Goal: Task Accomplishment & Management: Manage account settings

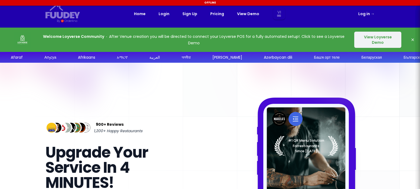
select select "vi"
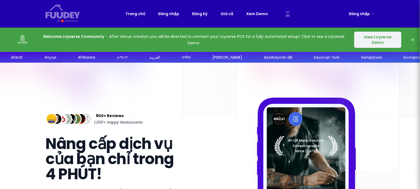
select select "vi"
click at [364, 12] on link "Đăng nhập →" at bounding box center [361, 14] width 25 height 7
select select "vi"
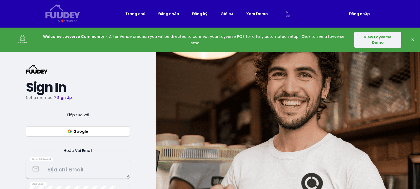
click at [80, 137] on div "Tiếp tục với Google Hoặc Với Email" at bounding box center [78, 133] width 104 height 42
click at [81, 130] on button "Google" at bounding box center [78, 132] width 104 height 10
select select "vi"
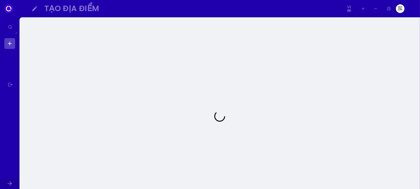
select select "vi"
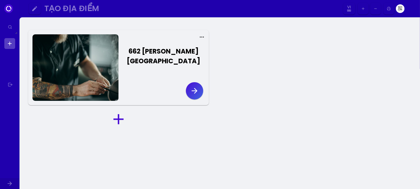
click at [111, 64] on div at bounding box center [76, 67] width 86 height 67
click at [193, 87] on icon "button" at bounding box center [194, 91] width 9 height 9
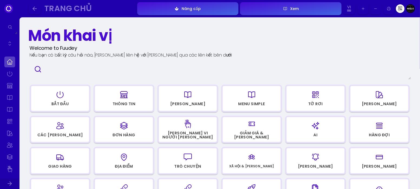
click at [103, 36] on div "Món khai vị" at bounding box center [70, 35] width 84 height 17
click at [292, 10] on div "Xem" at bounding box center [293, 9] width 11 height 4
click at [207, 99] on div "button" at bounding box center [187, 94] width 53 height 13
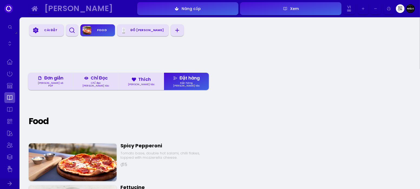
click at [137, 27] on div "Đồ [PERSON_NAME]" at bounding box center [147, 30] width 38 height 8
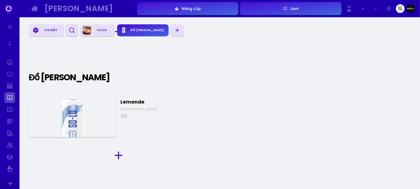
scroll to position [215, 0]
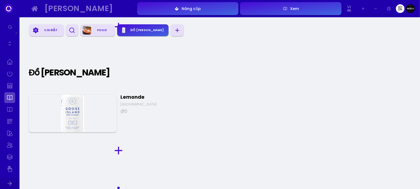
click at [33, 27] on icon "button" at bounding box center [36, 30] width 7 height 7
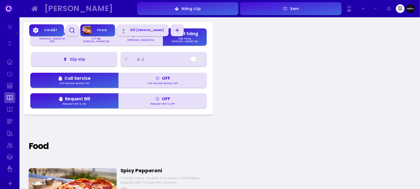
scroll to position [21, 0]
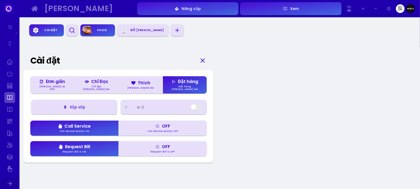
click at [51, 86] on div "[PERSON_NAME] và PDF" at bounding box center [52, 87] width 31 height 5
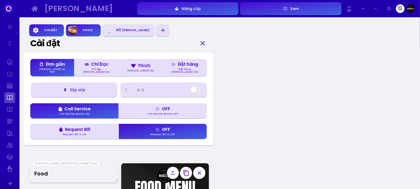
click at [99, 68] on div "Chỉ đọc [PERSON_NAME] tác" at bounding box center [96, 70] width 31 height 5
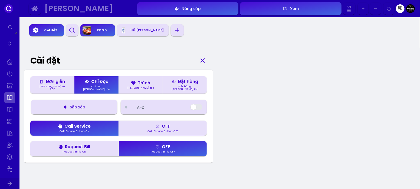
scroll to position [39, 0]
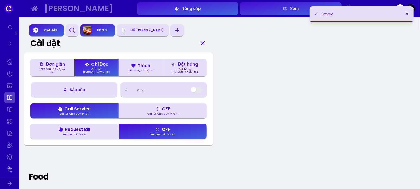
click at [130, 67] on button "Thích [PERSON_NAME] tác" at bounding box center [141, 67] width 44 height 17
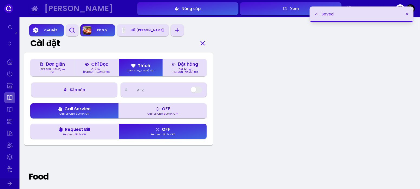
click at [189, 68] on div "Đặt hàng [PERSON_NAME] tác" at bounding box center [185, 70] width 31 height 5
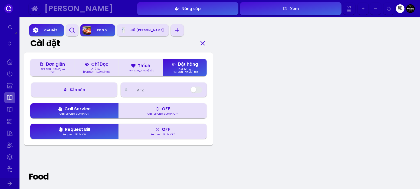
click at [46, 12] on div "[PERSON_NAME]" at bounding box center [87, 8] width 86 height 6
click at [73, 32] on circle "button" at bounding box center [72, 30] width 4 height 4
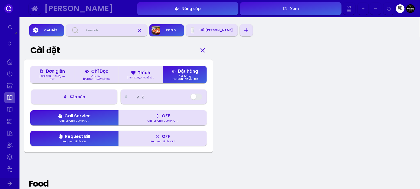
scroll to position [0, 0]
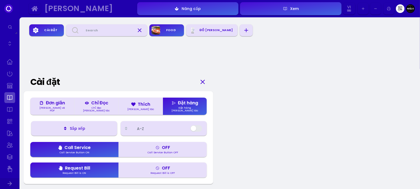
click at [128, 100] on button "Thích [PERSON_NAME] tác" at bounding box center [141, 106] width 44 height 17
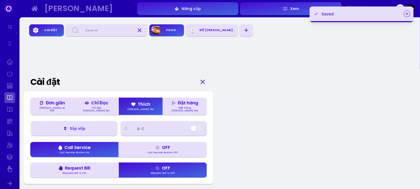
click at [407, 13] on icon "button" at bounding box center [407, 14] width 4 height 4
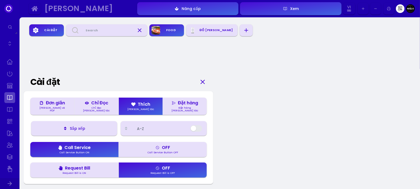
click at [291, 8] on div "Xem" at bounding box center [293, 9] width 11 height 4
click at [10, 83] on link at bounding box center [9, 85] width 11 height 11
select select "VND"
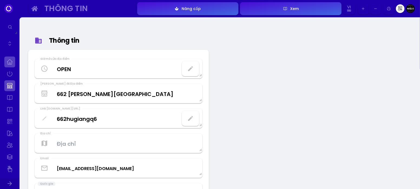
click at [8, 62] on link at bounding box center [9, 62] width 11 height 11
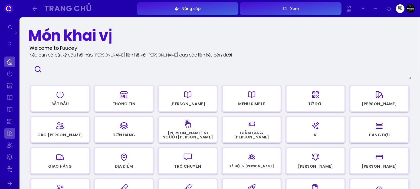
click at [8, 134] on link at bounding box center [9, 133] width 11 height 11
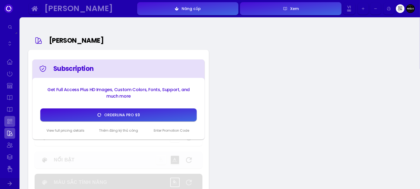
click at [8, 122] on link at bounding box center [9, 121] width 11 height 11
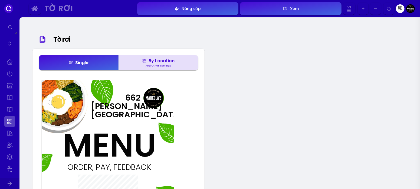
click at [157, 63] on div "By Location" at bounding box center [158, 61] width 33 height 4
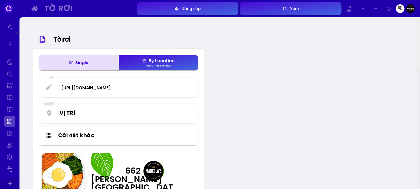
click at [101, 64] on button "Single" at bounding box center [79, 62] width 80 height 15
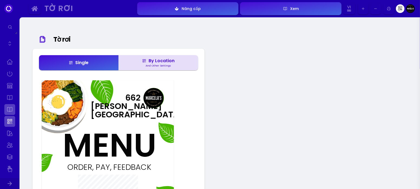
click at [12, 112] on link at bounding box center [9, 109] width 11 height 11
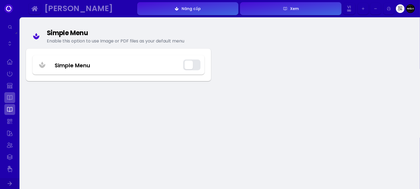
click at [12, 99] on link at bounding box center [9, 97] width 11 height 11
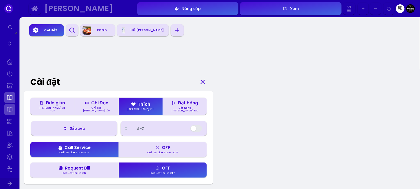
click at [9, 111] on link at bounding box center [9, 109] width 11 height 11
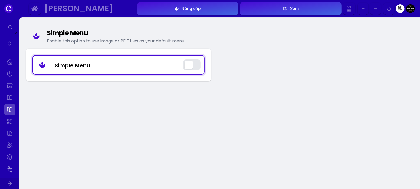
click at [80, 61] on Menu "Simple Menu" at bounding box center [118, 65] width 171 height 16
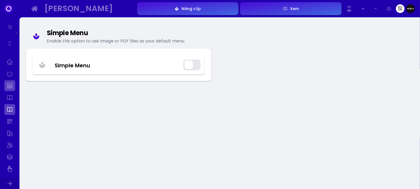
click at [5, 85] on link at bounding box center [9, 85] width 11 height 11
select select "VND"
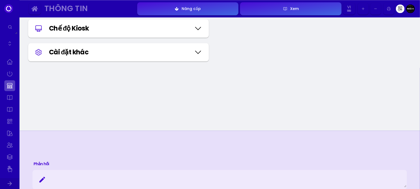
scroll to position [650, 0]
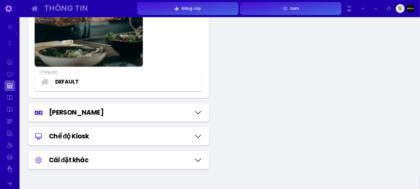
click at [106, 132] on div "Chế độ Kiosk" at bounding box center [120, 137] width 142 height 10
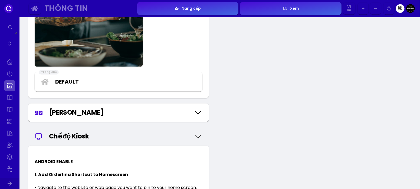
click at [81, 78] on select "Default Default Edit" at bounding box center [126, 82] width 142 height 8
click at [66, 117] on div "[PERSON_NAME]" at bounding box center [120, 113] width 142 height 10
select select "[DEMOGRAPHIC_DATA]"
select select "thai"
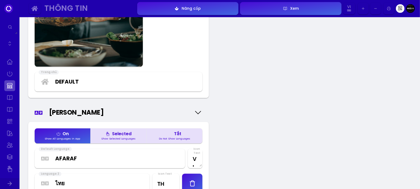
click at [70, 161] on select "Afaraf Аҧсуа Afrikaans አማርኛ العربية অসমীয়া Aymar aru Azərbaycan dili Башҡорт т…" at bounding box center [117, 159] width 125 height 8
click at [240, 155] on div "Thông tin Giờ mở cửa địa điểm OPEN [PERSON_NAME] đề Địa điểm [GEOGRAPHIC_DATA][…" at bounding box center [220, 128] width 401 height 1523
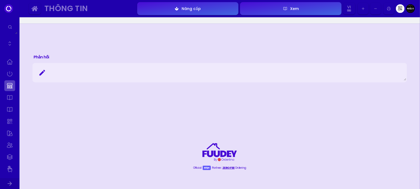
scroll to position [1408, 0]
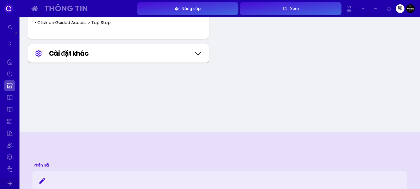
click at [160, 53] on div "Cài đặt khác" at bounding box center [120, 54] width 142 height 10
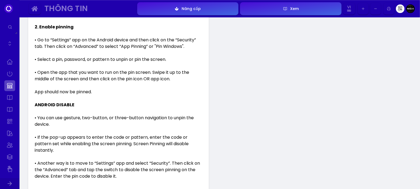
scroll to position [433, 0]
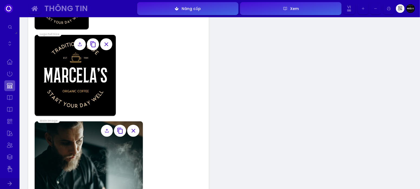
click at [396, 5] on div "Thông tin Nâng cấp Xem Vi TH En Aa Ab Af Am Ar As Ay Az Ba Be Bg Bh Bi Bn Bo Br…" at bounding box center [222, 8] width 388 height 15
